Goal: Find contact information: Find contact information

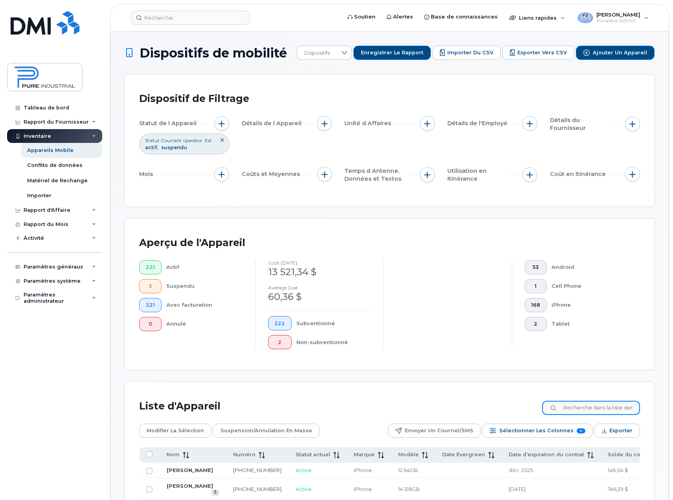
click at [595, 411] on input at bounding box center [591, 407] width 98 height 14
type input "huet"
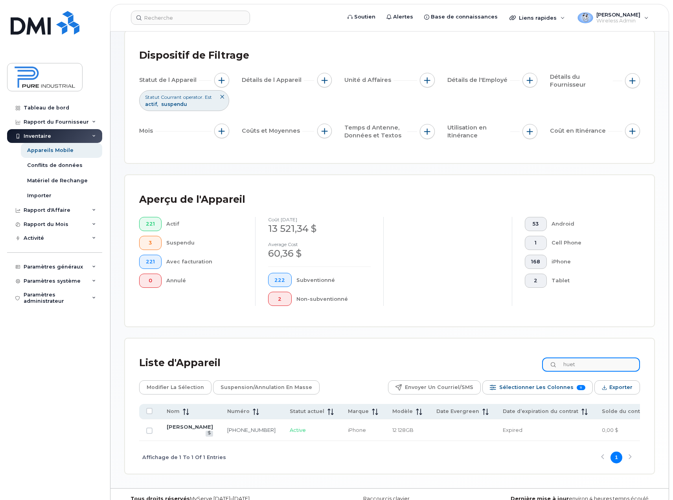
scroll to position [60, 0]
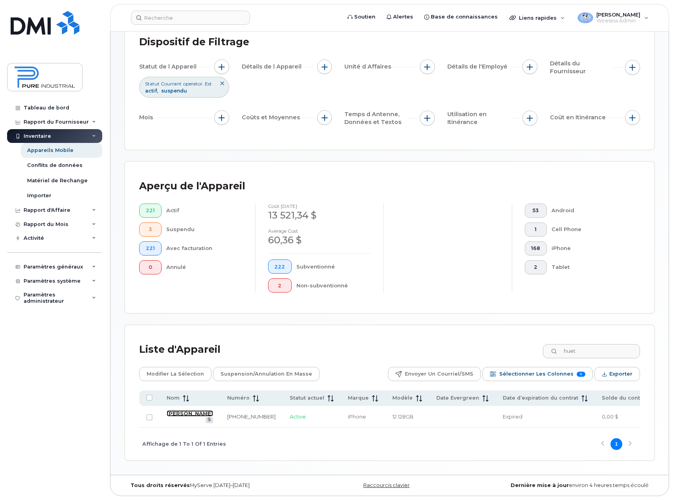
click at [174, 410] on link "[PERSON_NAME]" at bounding box center [190, 413] width 46 height 6
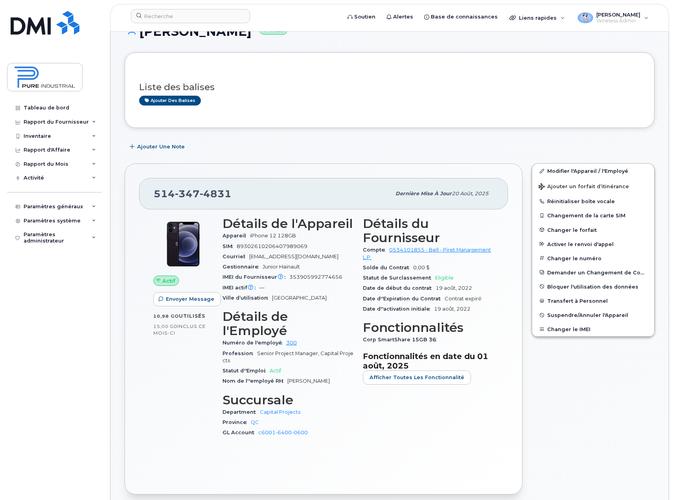
scroll to position [79, 0]
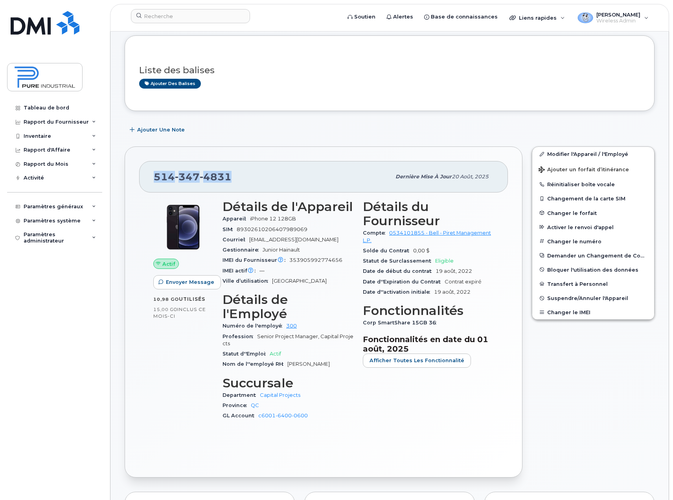
drag, startPoint x: 228, startPoint y: 173, endPoint x: 153, endPoint y: 178, distance: 74.9
click at [153, 178] on div "[PHONE_NUMBER] Dernière mise à jour [DATE]" at bounding box center [323, 176] width 369 height 31
copy span "[PHONE_NUMBER]"
